Goal: Communication & Community: Answer question/provide support

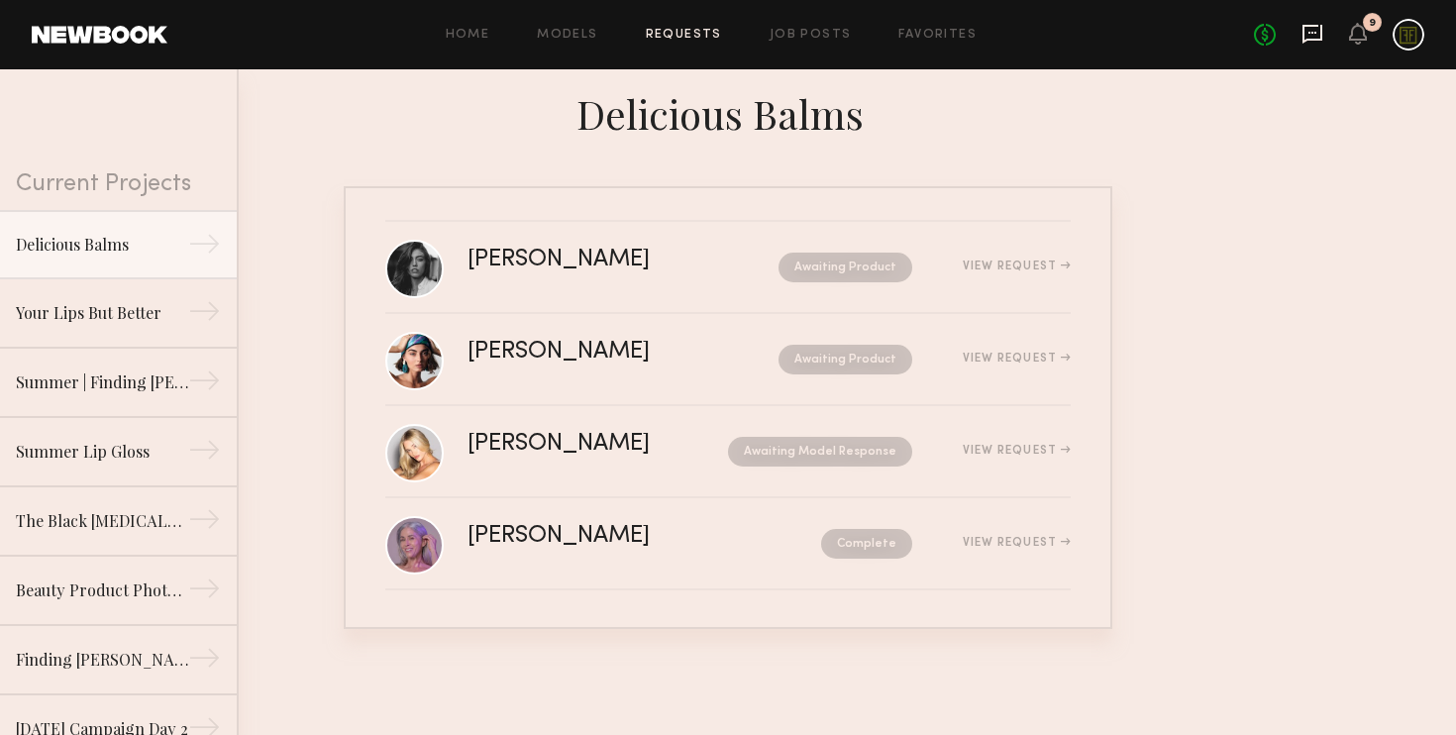
click at [1314, 37] on icon at bounding box center [1312, 34] width 22 height 22
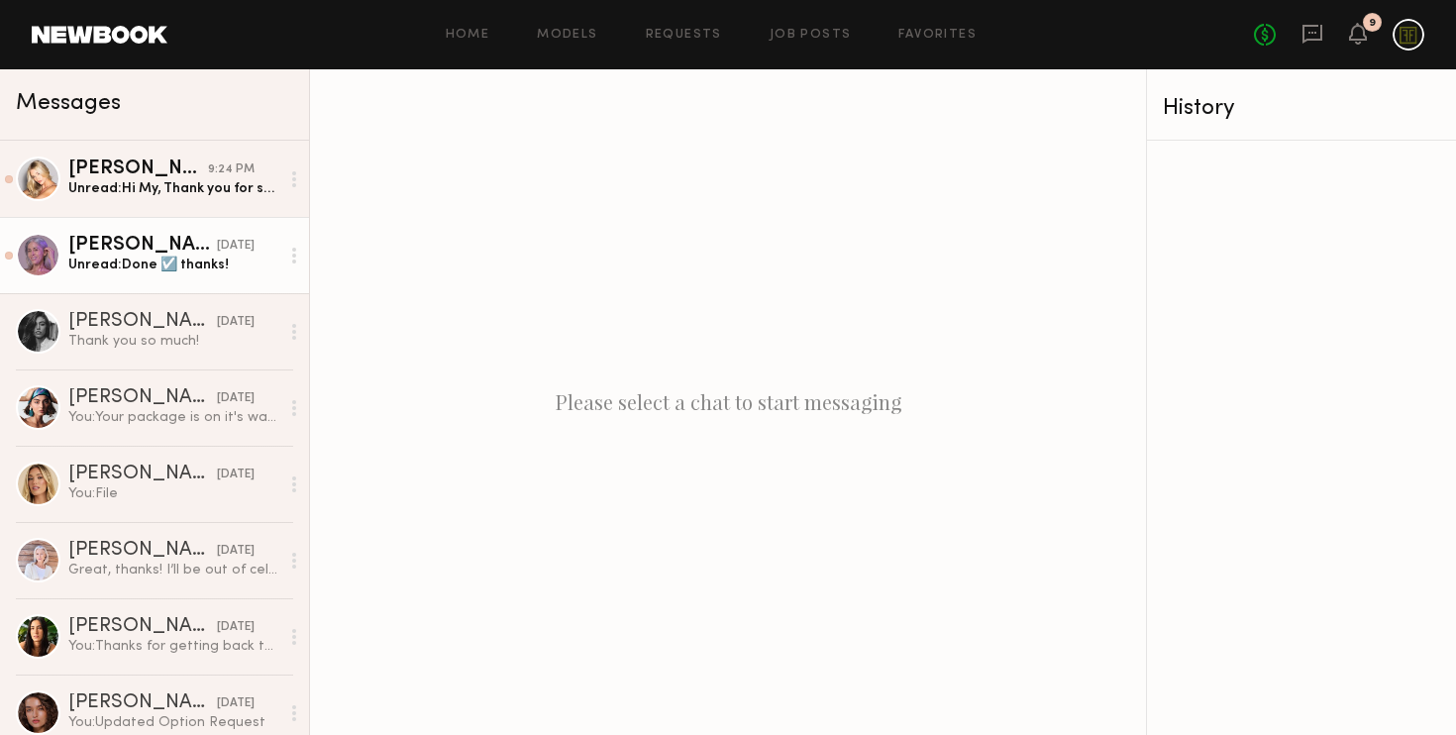
click at [133, 268] on div "Unread: Done ☑️ thanks!" at bounding box center [173, 264] width 211 height 19
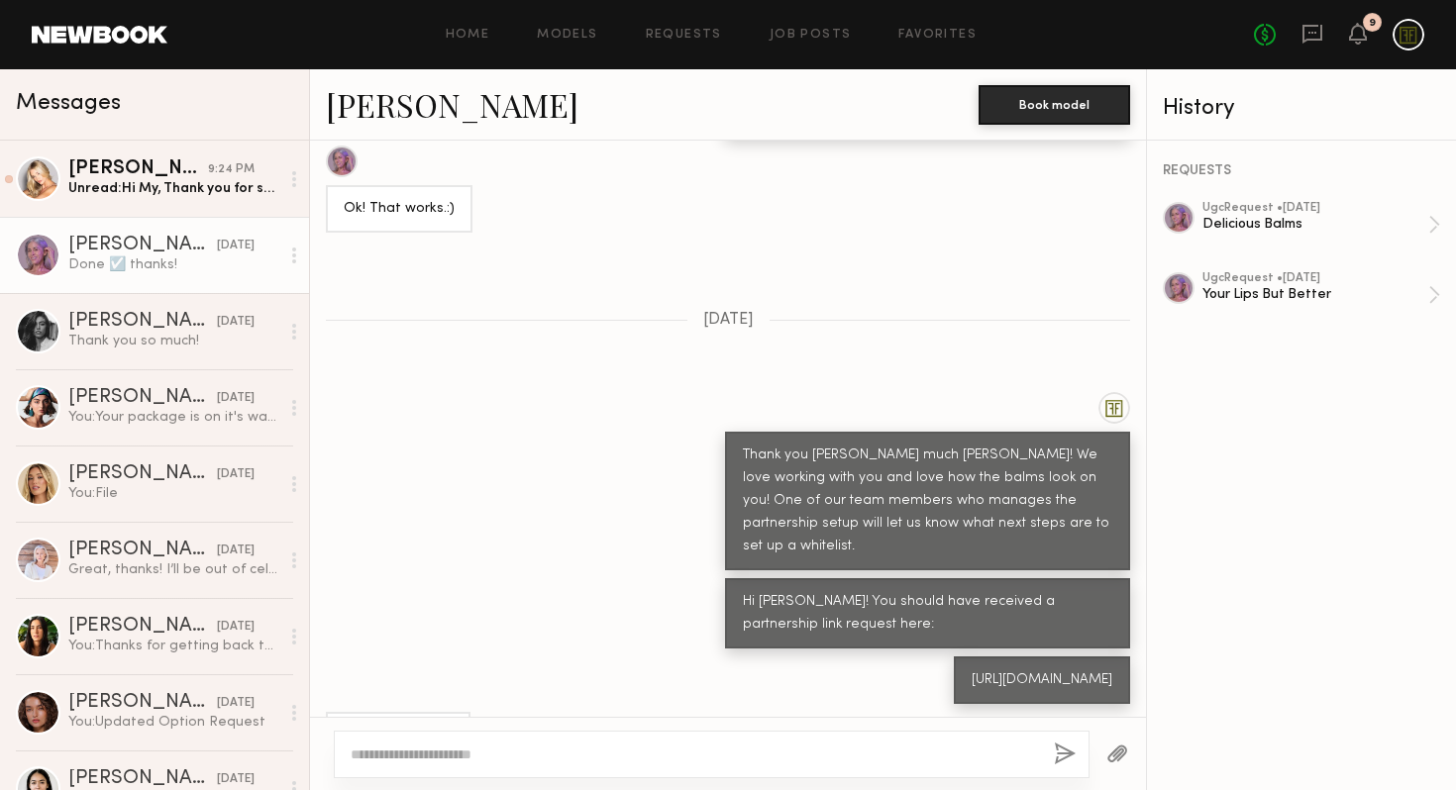
scroll to position [956, 0]
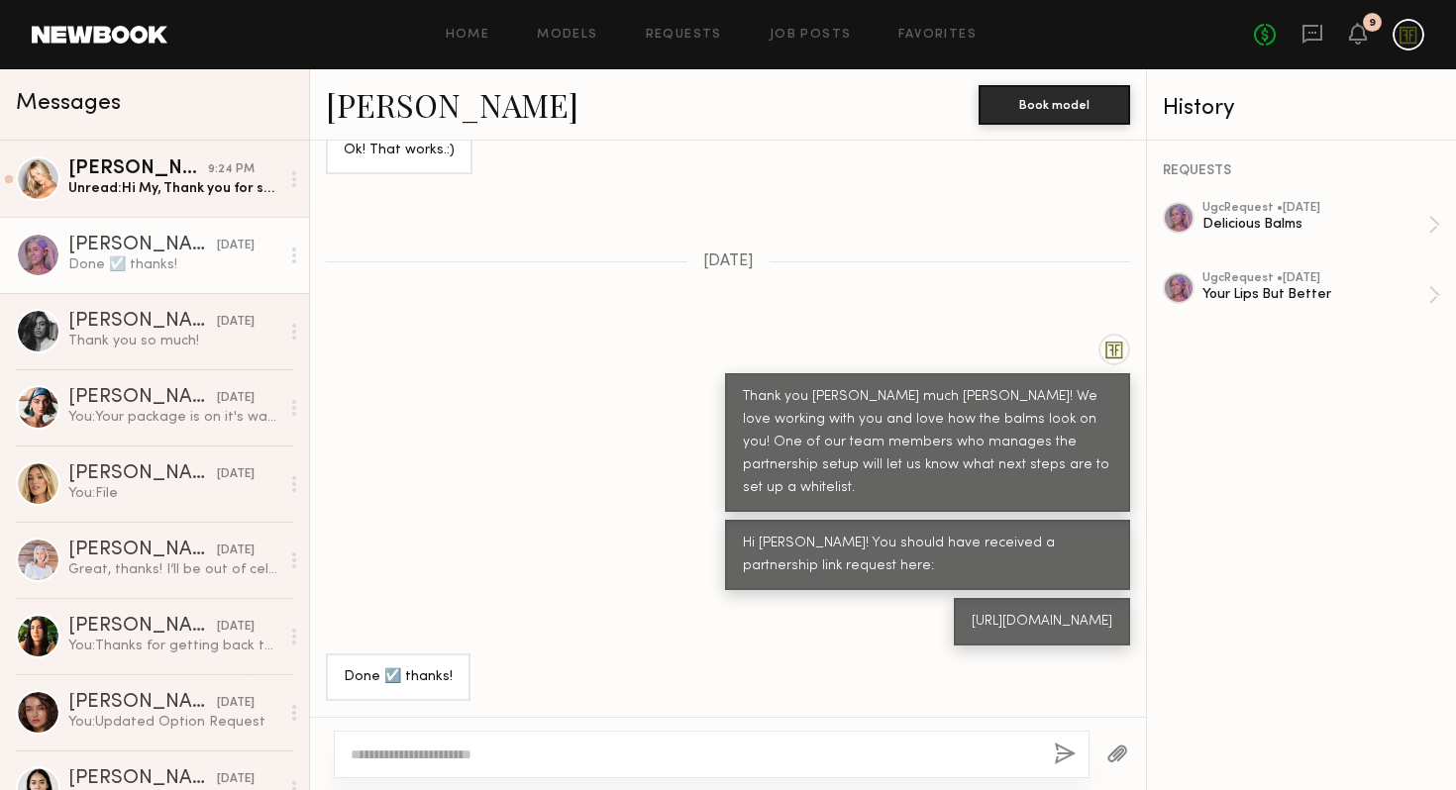
click at [395, 734] on textarea at bounding box center [694, 755] width 687 height 20
type textarea "**********"
click at [1066, 734] on button "button" at bounding box center [1065, 755] width 22 height 25
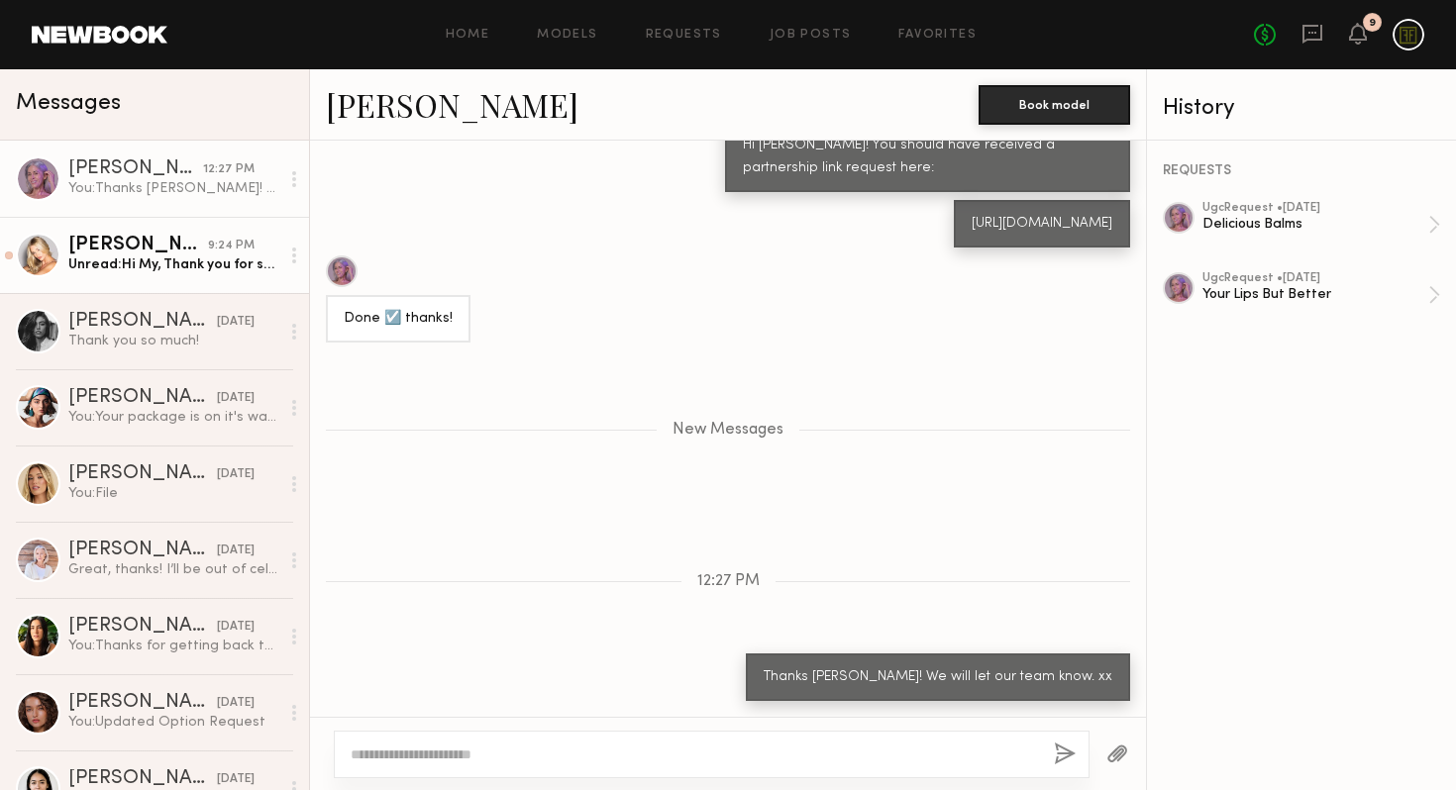
click at [153, 255] on div "Unread: Hi My, Thank you for sending this over! I’d love to create content for …" at bounding box center [173, 264] width 211 height 19
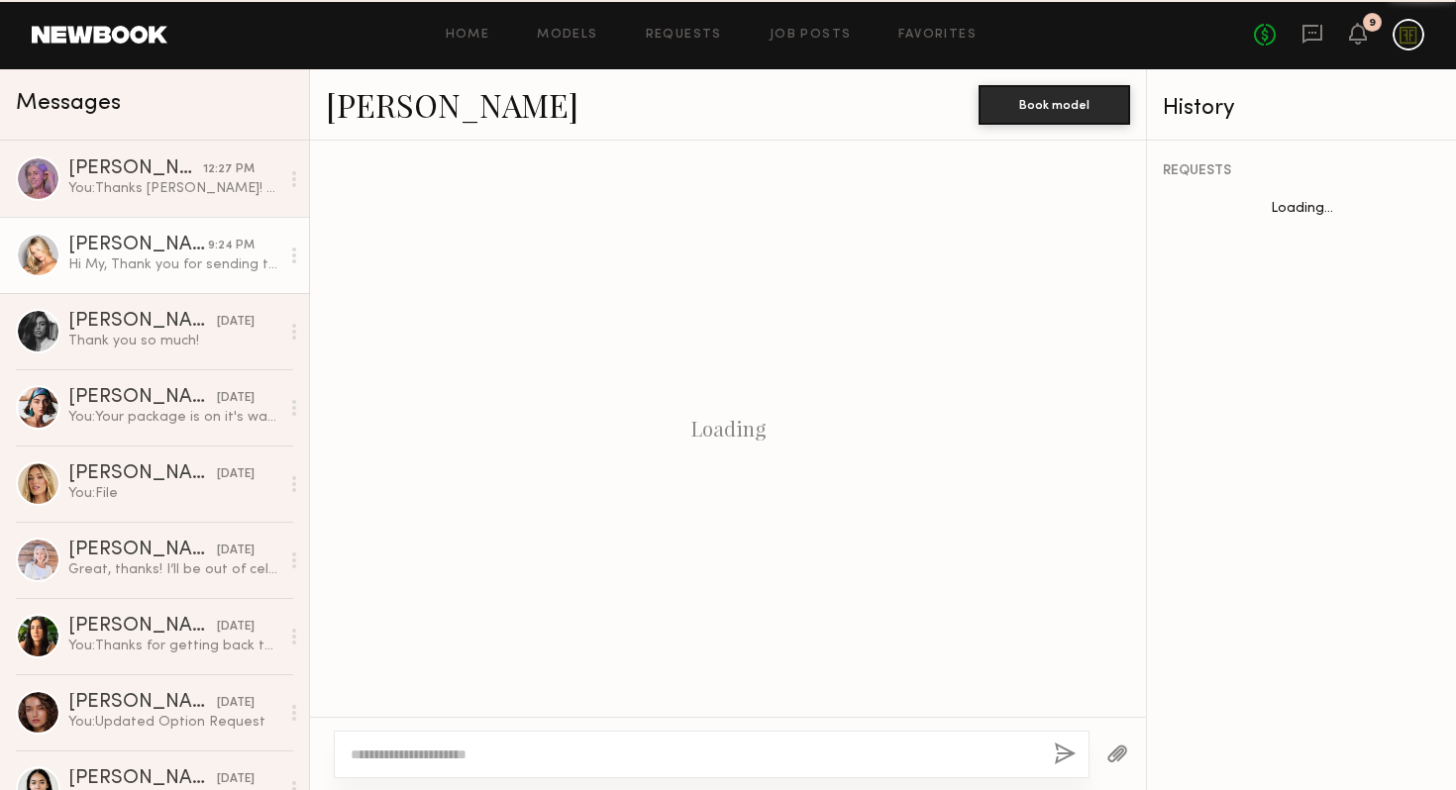
scroll to position [675, 0]
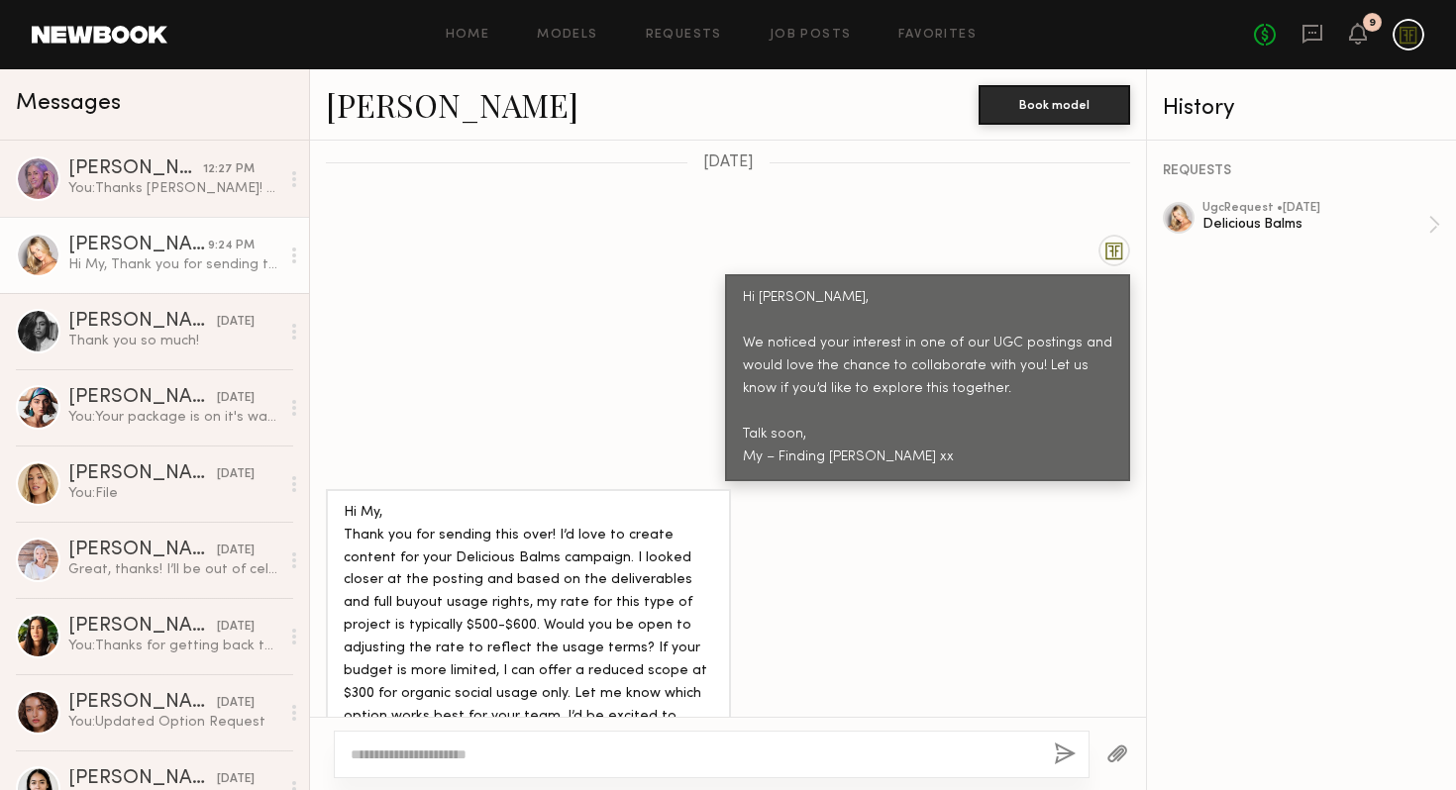
click at [596, 677] on div "Hi My, Thank you for sending this over! I’d love to create content for your Del…" at bounding box center [528, 627] width 369 height 250
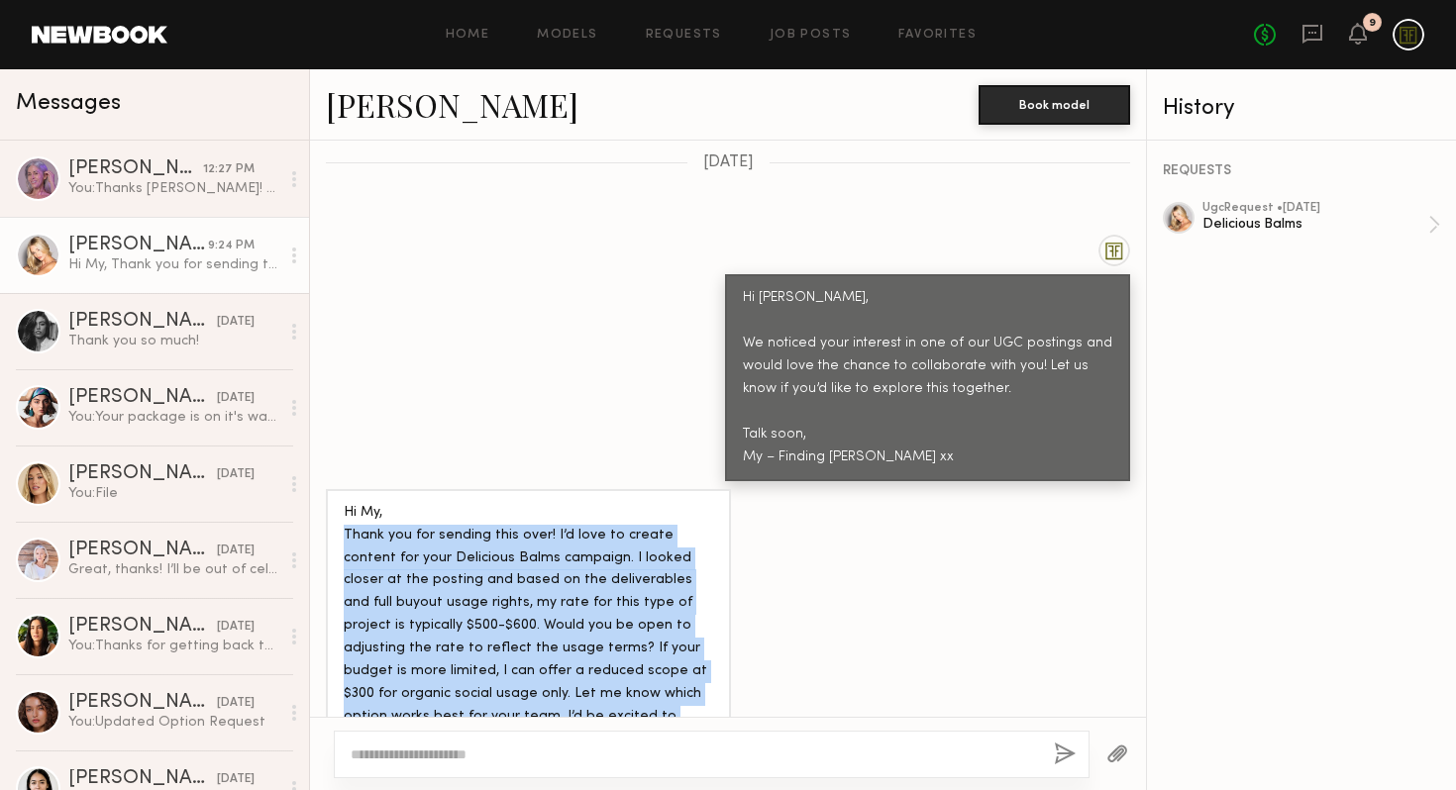
drag, startPoint x: 585, startPoint y: 674, endPoint x: 340, endPoint y: 492, distance: 305.8
click at [340, 492] on div "Hi My, Thank you for sending this over! I’d love to create content for your Del…" at bounding box center [528, 626] width 405 height 274
copy div "Thank you for sending this over! I’d love to create content for your Delicious …"
